Goal: Task Accomplishment & Management: Complete application form

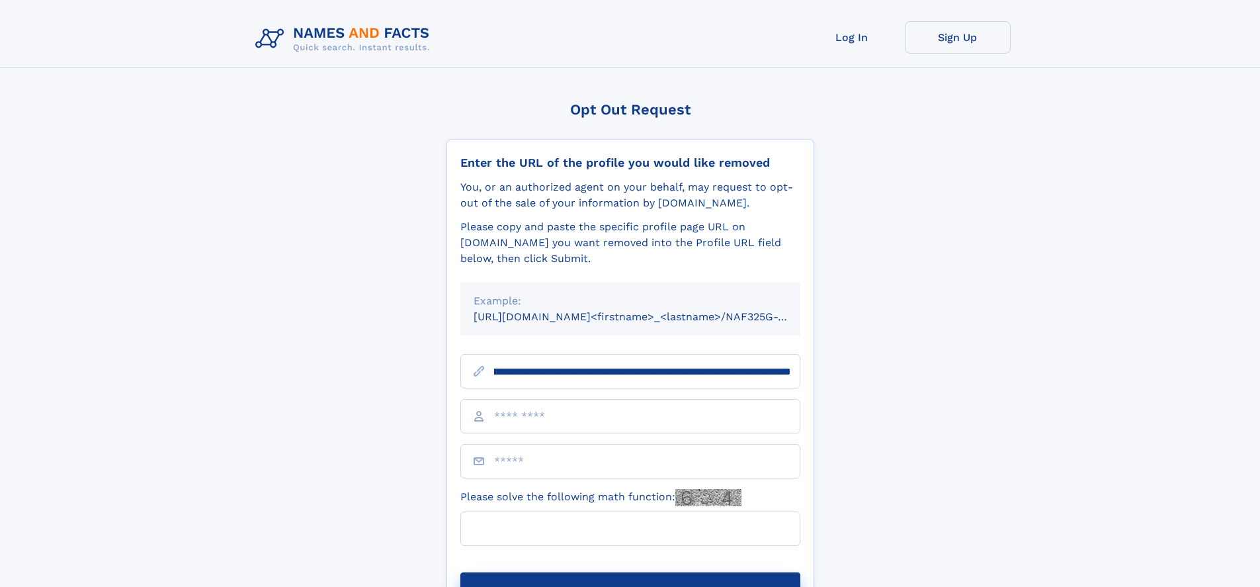
scroll to position [0, 137]
type input "**********"
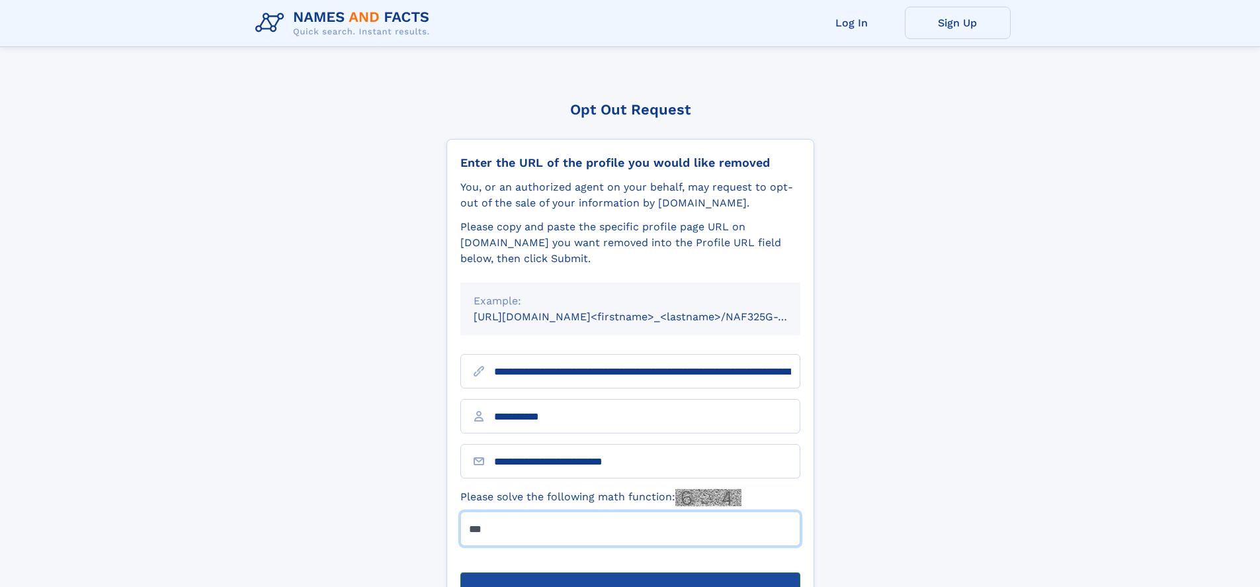
type input "***"
click at [630, 572] on button "Submit Opt Out Request" at bounding box center [631, 593] width 340 height 42
